Goal: Task Accomplishment & Management: Manage account settings

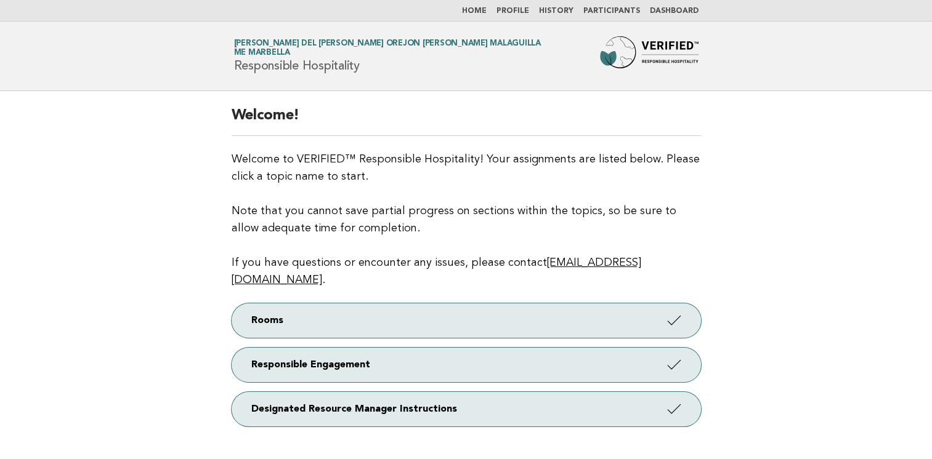
click at [526, 12] on link "Profile" at bounding box center [512, 10] width 33 height 7
